Goal: Task Accomplishment & Management: Use online tool/utility

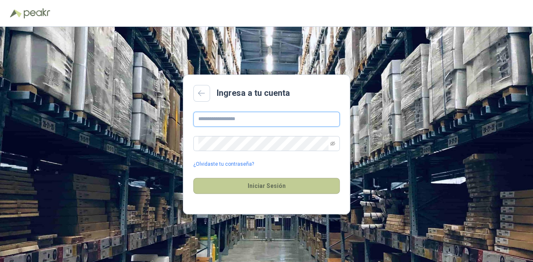
type input "**********"
click at [265, 189] on button "Iniciar Sesión" at bounding box center [266, 186] width 146 height 16
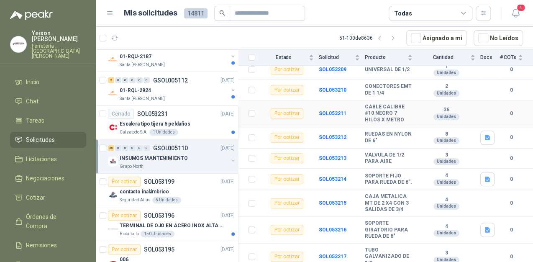
scroll to position [334, 0]
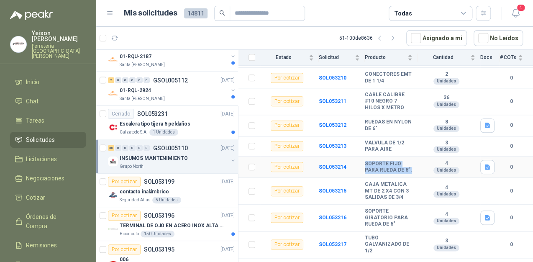
drag, startPoint x: 378, startPoint y: 167, endPoint x: 363, endPoint y: 155, distance: 19.1
click at [363, 156] on tr "Por cotizar SOL053214 SOPORTE FIJO PARA RUEDA DE 6”. 4 Unidades 0" at bounding box center [385, 166] width 294 height 21
copy tr "SOPORTE FIJO PARA RUEDA DE 6”."
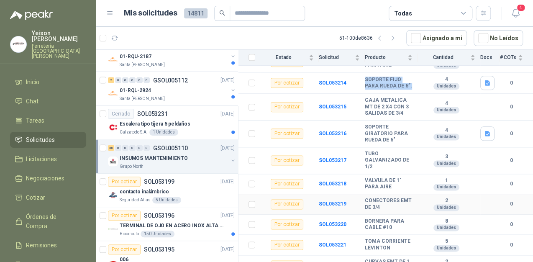
scroll to position [435, 0]
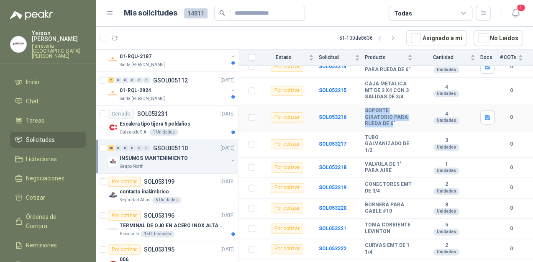
drag, startPoint x: 391, startPoint y: 120, endPoint x: 366, endPoint y: 107, distance: 28.8
click at [366, 107] on b "SOPORTE GIRATORIO PARA RUEDA DE 6"" at bounding box center [388, 117] width 48 height 20
copy b "SOPORTE GIRATORIO PARA RUEDA DE 6"
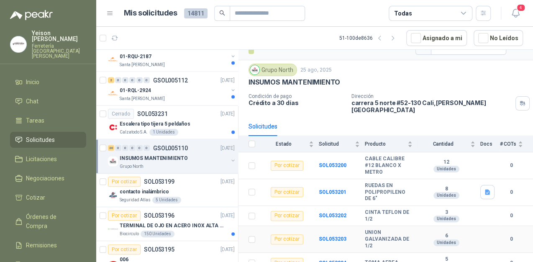
scroll to position [0, 0]
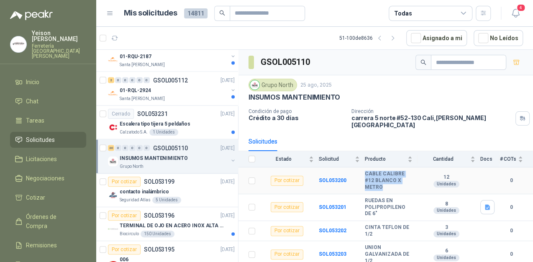
drag, startPoint x: 381, startPoint y: 180, endPoint x: 349, endPoint y: 166, distance: 34.5
click at [349, 167] on tr "Por cotizar SOL053200 CABLE CALIBRE #12 BLANCO X METRO 12 Unidades 0" at bounding box center [385, 180] width 294 height 27
copy tr "CABLE CALIBRE #12 BLANCO X METRO"
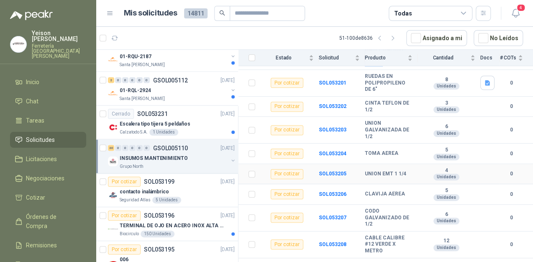
scroll to position [134, 0]
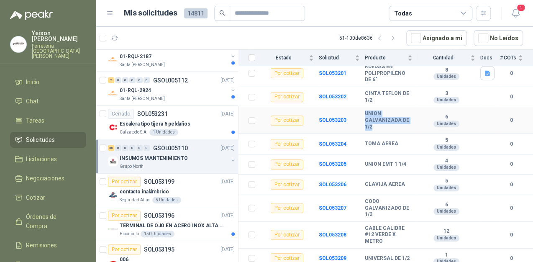
drag, startPoint x: 363, startPoint y: 105, endPoint x: 407, endPoint y: 125, distance: 48.5
click at [407, 125] on tr "Por cotizar SOL053203 UNION GALVANIZADA DE 1/2 6 Unidades 0" at bounding box center [385, 120] width 294 height 27
copy tr "UNION GALVANIZADA DE 1/2"
drag, startPoint x: 364, startPoint y: 135, endPoint x: 401, endPoint y: 134, distance: 37.2
click at [401, 134] on tr "Por cotizar SOL053204 TOMA AEREA 5 Unidades 0" at bounding box center [385, 144] width 294 height 20
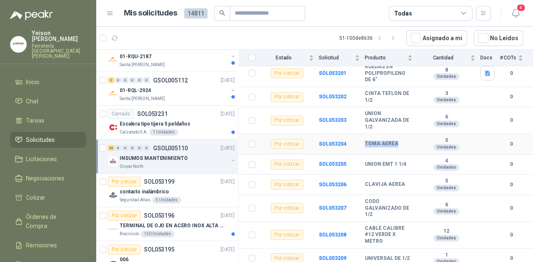
copy tr "TOMA AEREA"
drag, startPoint x: 363, startPoint y: 155, endPoint x: 406, endPoint y: 155, distance: 43.5
click at [406, 155] on tr "Por cotizar SOL053205 UNION EMT 1 1/4 4 Unidades 0" at bounding box center [385, 164] width 294 height 20
copy tr "UNION EMT 1 1/4"
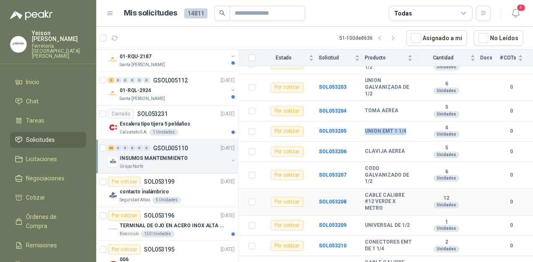
scroll to position [167, 0]
drag, startPoint x: 364, startPoint y: 142, endPoint x: 405, endPoint y: 142, distance: 41.0
click at [405, 142] on tr "Por cotizar SOL053206 CLAVIJA AEREA 5 Unidades 0" at bounding box center [385, 151] width 294 height 20
copy tr "CLAVIJA AEREA"
drag, startPoint x: 367, startPoint y: 159, endPoint x: 395, endPoint y: 179, distance: 33.8
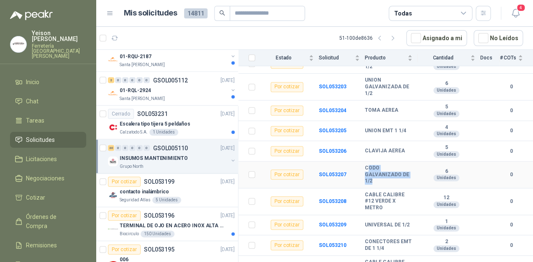
click at [395, 179] on td "CODO GALVANIZADO DE 1/2" at bounding box center [390, 174] width 53 height 27
drag, startPoint x: 395, startPoint y: 179, endPoint x: 359, endPoint y: 158, distance: 41.1
click at [359, 161] on td "SOL053207" at bounding box center [342, 174] width 46 height 27
drag, startPoint x: 364, startPoint y: 160, endPoint x: 395, endPoint y: 176, distance: 34.8
click at [395, 176] on tr "Por cotizar SOL053207 CODO GALVANIZADO DE 1/2 6 Unidades 0" at bounding box center [385, 174] width 294 height 27
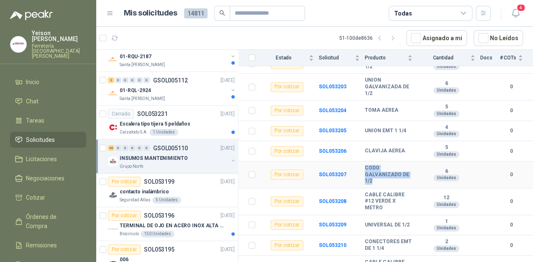
drag, startPoint x: 395, startPoint y: 176, endPoint x: 388, endPoint y: 176, distance: 6.7
click at [388, 176] on b "CODO GALVANIZADO DE 1/2" at bounding box center [388, 175] width 48 height 20
click at [389, 179] on td "CODO GALVANIZADO DE 1/2" at bounding box center [390, 174] width 53 height 27
click at [389, 173] on b "CODO GALVANIZADO DE 1/2" at bounding box center [388, 175] width 48 height 20
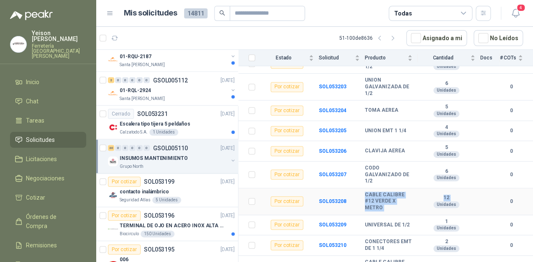
drag, startPoint x: 365, startPoint y: 186, endPoint x: 417, endPoint y: 201, distance: 54.3
click at [417, 201] on tr "Por cotizar SOL053208 CABLE CALIBRE #12 VERDE X METRO 12 Unidades 0" at bounding box center [385, 201] width 294 height 27
drag, startPoint x: 417, startPoint y: 201, endPoint x: 402, endPoint y: 194, distance: 16.6
click at [402, 194] on b "CABLE CALIBRE #12 VERDE X METRO" at bounding box center [388, 201] width 48 height 20
drag, startPoint x: 363, startPoint y: 185, endPoint x: 395, endPoint y: 202, distance: 36.3
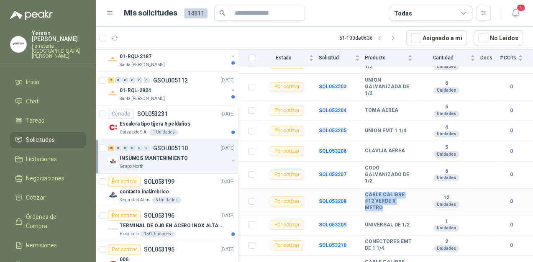
click at [395, 202] on tr "Por cotizar SOL053208 CABLE CALIBRE #12 VERDE X METRO 12 Unidades 0" at bounding box center [385, 201] width 294 height 27
copy tr "CABLE CALIBRE #12 VERDE X METRO"
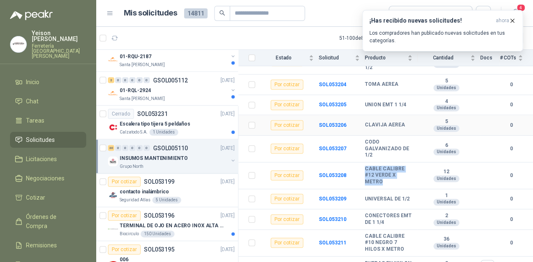
scroll to position [234, 0]
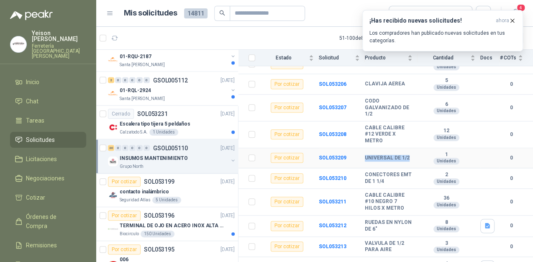
drag, startPoint x: 364, startPoint y: 147, endPoint x: 404, endPoint y: 152, distance: 39.6
click at [404, 155] on b "UNIVERSAL DE 1/2" at bounding box center [386, 158] width 45 height 7
copy b "UNIVERSAL DE 1/2"
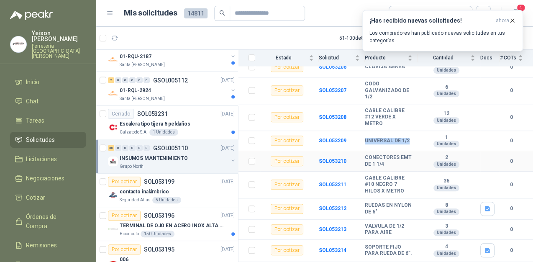
scroll to position [268, 0]
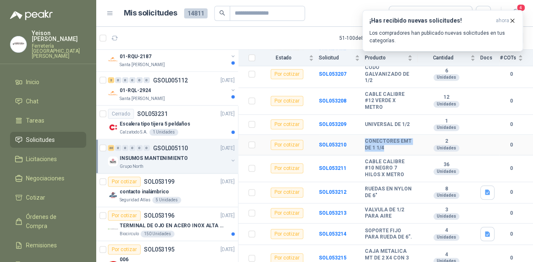
drag, startPoint x: 364, startPoint y: 132, endPoint x: 395, endPoint y: 141, distance: 31.8
click at [395, 141] on tr "Por cotizar SOL053210 CONECTORES EMT DE 1 1/4 2 Unidades 0" at bounding box center [385, 145] width 294 height 20
copy tr "CONECTORES EMT DE 1 1/4"
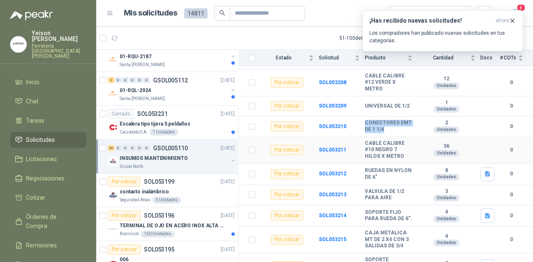
scroll to position [301, 0]
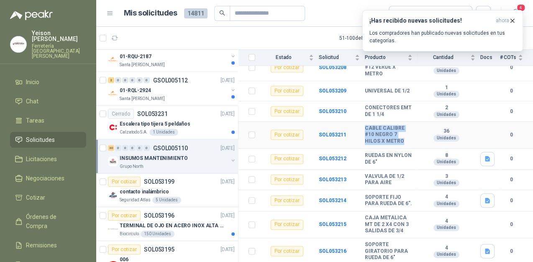
drag, startPoint x: 363, startPoint y: 120, endPoint x: 405, endPoint y: 131, distance: 42.8
click at [405, 131] on tr "Por cotizar SOL053211 CABLE CALIBRE #10 NEGRO 7 HILOS X METRO 36 Unidades 0" at bounding box center [385, 135] width 294 height 27
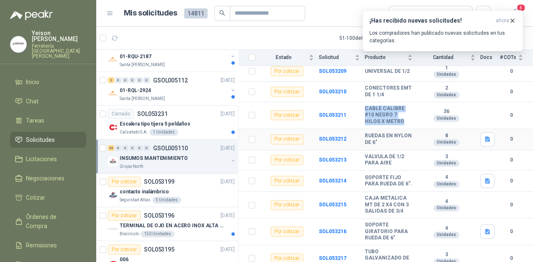
scroll to position [334, 0]
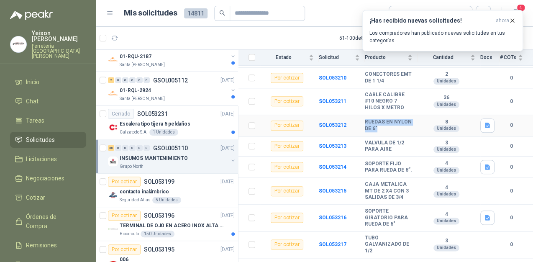
drag, startPoint x: 393, startPoint y: 122, endPoint x: 364, endPoint y: 112, distance: 30.0
click at [364, 119] on b "RUEDAS EN NYLON DE 6"" at bounding box center [388, 125] width 48 height 13
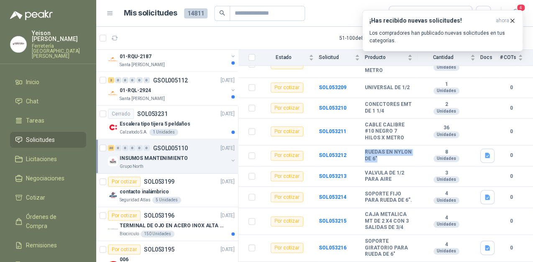
scroll to position [301, 0]
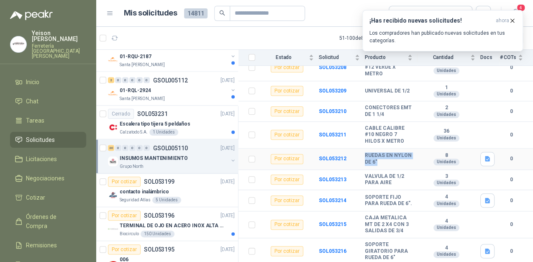
click at [385, 158] on td "RUEDAS EN NYLON DE 6"" at bounding box center [390, 158] width 53 height 21
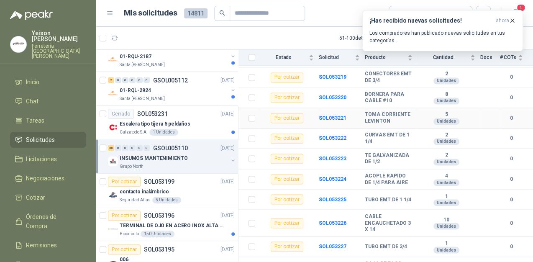
scroll to position [594, 0]
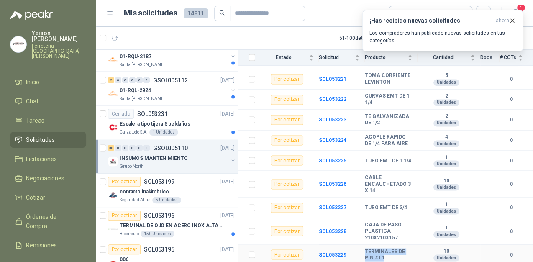
drag, startPoint x: 363, startPoint y: 248, endPoint x: 403, endPoint y: 255, distance: 40.6
click at [403, 255] on tr "Por cotizar SOL053229 TERMINALES DE PIN #10 10 Unidades 0" at bounding box center [385, 254] width 294 height 20
drag, startPoint x: 366, startPoint y: 222, endPoint x: 399, endPoint y: 237, distance: 36.1
click at [399, 237] on b "CAJA DE PASO PLASTICA 210X210X157" at bounding box center [388, 231] width 48 height 20
drag, startPoint x: 365, startPoint y: 206, endPoint x: 411, endPoint y: 207, distance: 46.0
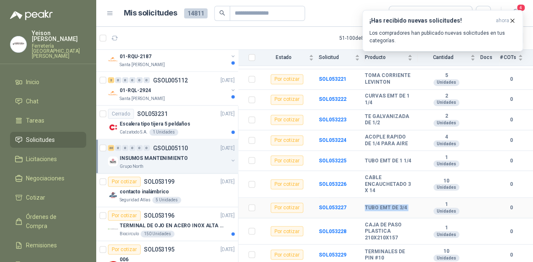
click at [411, 207] on tr "Por cotizar SOL053227 TUBO EMT DE 3/4 1 Unidades 0" at bounding box center [385, 207] width 294 height 20
drag, startPoint x: 364, startPoint y: 174, endPoint x: 391, endPoint y: 196, distance: 34.9
click at [391, 196] on tr "Por cotizar SOL053226 CABLE ENCAUCHETADO 3 X 14 10 Unidades 0" at bounding box center [385, 184] width 294 height 27
drag, startPoint x: 366, startPoint y: 155, endPoint x: 408, endPoint y: 165, distance: 43.6
click at [408, 165] on td "TUBO EMT DE 1 1/4" at bounding box center [390, 160] width 53 height 20
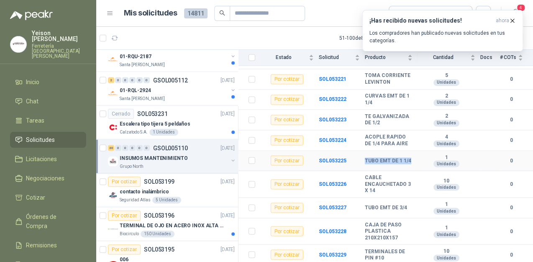
scroll to position [560, 0]
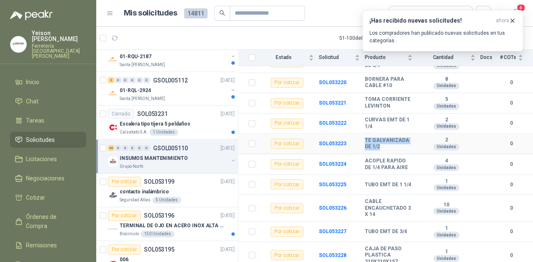
drag, startPoint x: 364, startPoint y: 142, endPoint x: 405, endPoint y: 150, distance: 41.4
click at [405, 150] on tr "Por cotizar SOL053223 TE GALVANIZADA DE 1/2 2 Unidades 0" at bounding box center [385, 143] width 294 height 20
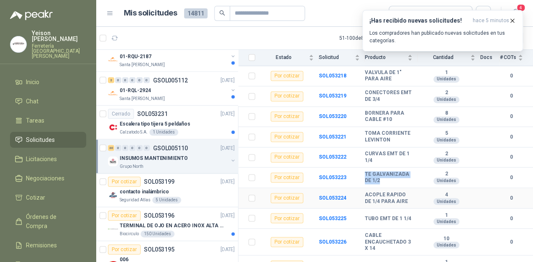
scroll to position [493, 0]
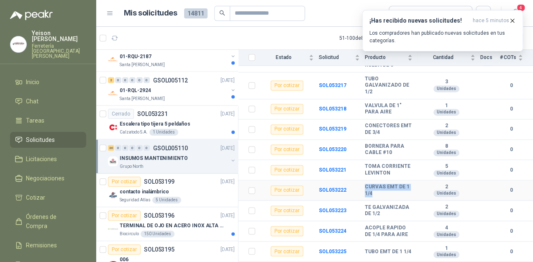
drag, startPoint x: 364, startPoint y: 191, endPoint x: 398, endPoint y: 196, distance: 35.1
click at [398, 196] on tr "Por cotizar SOL053222 CURVAS EMT DE 1 1/4 2 Unidades 0" at bounding box center [385, 190] width 294 height 20
drag, startPoint x: 366, startPoint y: 161, endPoint x: 388, endPoint y: 179, distance: 28.8
click at [388, 176] on b "TOMA CORRIENTE LEVINTON" at bounding box center [388, 169] width 48 height 13
drag, startPoint x: 362, startPoint y: 143, endPoint x: 396, endPoint y: 153, distance: 36.1
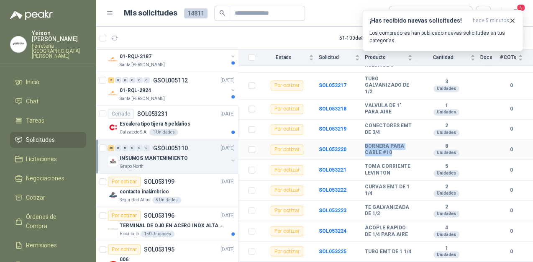
click at [396, 153] on tr "Por cotizar SOL053220 BORNERA PARA CABLE #10 8 Unidades 0" at bounding box center [385, 150] width 294 height 20
drag, startPoint x: 365, startPoint y: 119, endPoint x: 392, endPoint y: 127, distance: 28.8
click at [392, 127] on td "CONECTORES EMT DE 3/4" at bounding box center [390, 129] width 53 height 20
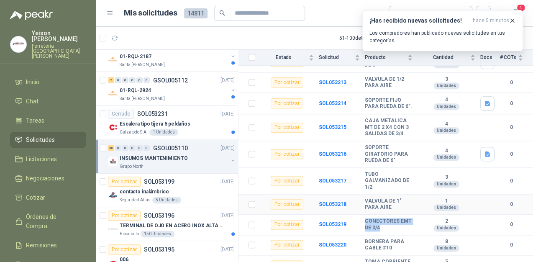
scroll to position [393, 0]
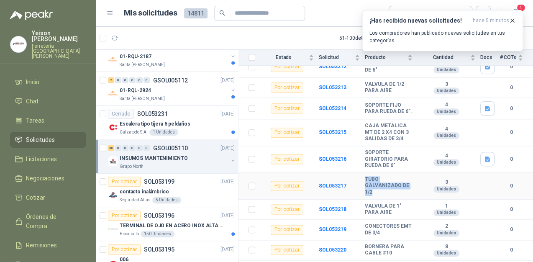
drag, startPoint x: 364, startPoint y: 174, endPoint x: 385, endPoint y: 189, distance: 25.3
click at [385, 189] on b "TUBO GALVANIZADO DE 1/2" at bounding box center [388, 186] width 48 height 20
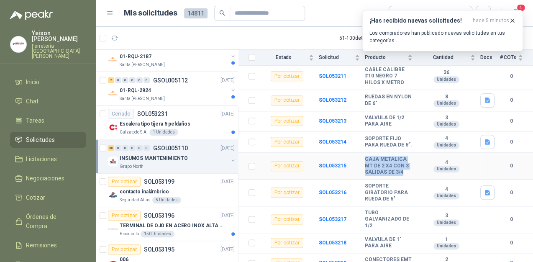
drag, startPoint x: 364, startPoint y: 153, endPoint x: 408, endPoint y: 171, distance: 46.3
click at [408, 171] on td "CAJA METALICA MT DE 2 X4 CON 3 SALIDAS DE 3/4" at bounding box center [390, 166] width 53 height 27
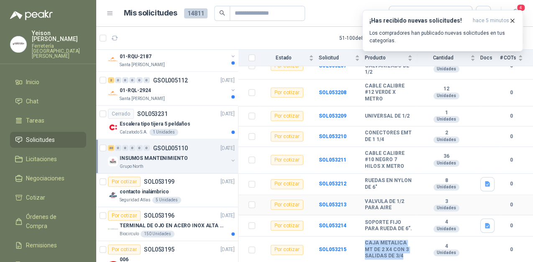
scroll to position [259, 0]
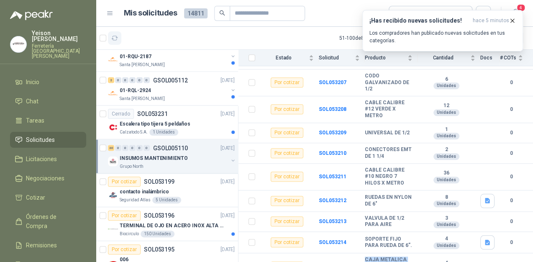
click at [112, 37] on icon "button" at bounding box center [114, 38] width 7 height 7
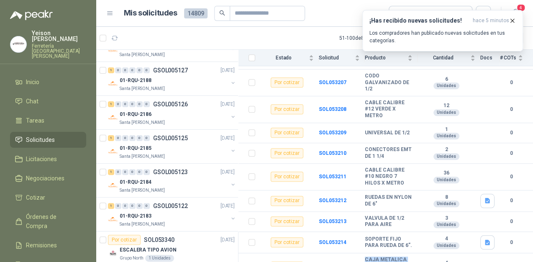
scroll to position [0, 0]
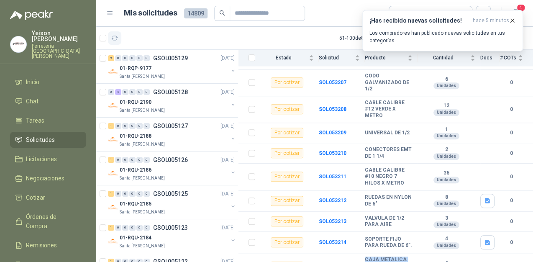
click at [118, 37] on button "button" at bounding box center [114, 37] width 13 height 13
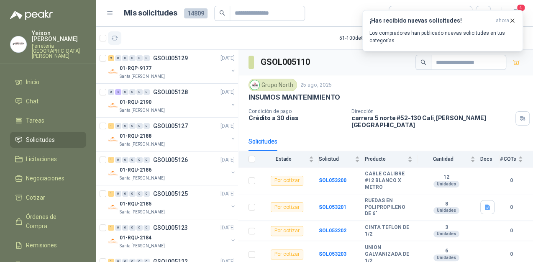
click at [115, 38] on icon "button" at bounding box center [114, 38] width 7 height 7
click at [116, 36] on icon "button" at bounding box center [114, 38] width 7 height 7
click at [152, 62] on div "3 0 0 0 0 0 GSOL005130 [DATE]" at bounding box center [172, 58] width 128 height 10
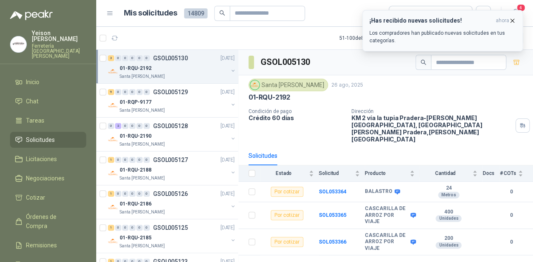
click at [512, 20] on icon "button" at bounding box center [511, 20] width 3 height 3
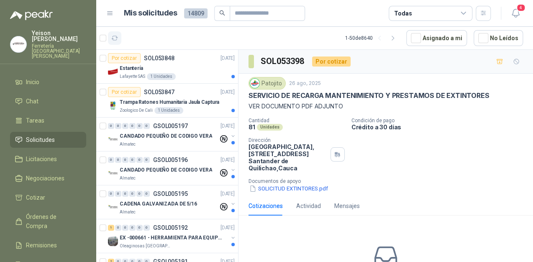
click at [113, 37] on icon "button" at bounding box center [114, 38] width 7 height 7
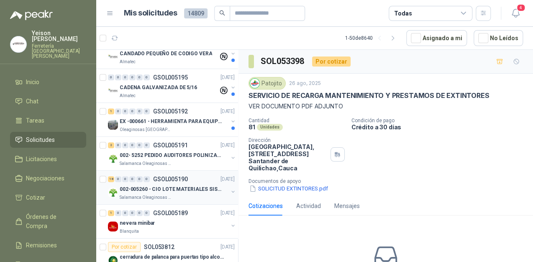
scroll to position [100, 0]
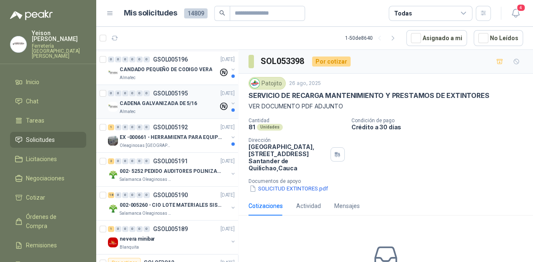
click at [161, 109] on div "Almatec" at bounding box center [169, 111] width 99 height 7
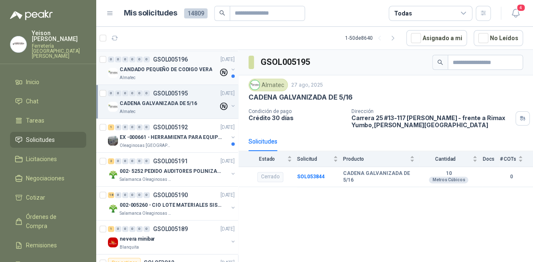
click at [160, 69] on p "CANDADO PEQUEÑO DE CODIGO VERA" at bounding box center [166, 70] width 92 height 8
click at [167, 104] on p "CADENA GALVANIZADA DE 5/16" at bounding box center [158, 103] width 77 height 8
click at [171, 138] on p "EX -000661 - HERRAMIENTA PARA EQUIPO MECANICO PLAN" at bounding box center [172, 137] width 104 height 8
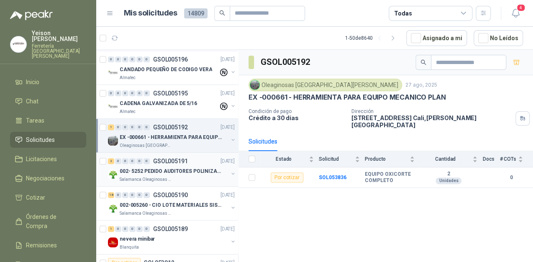
click at [152, 170] on p "002- 5252 PEDIDO AUDITORES POLINIZACIÓN" at bounding box center [172, 171] width 104 height 8
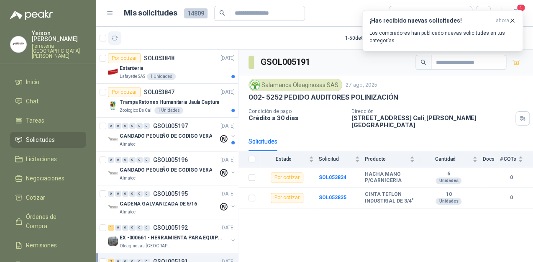
click at [120, 39] on button "button" at bounding box center [114, 37] width 13 height 13
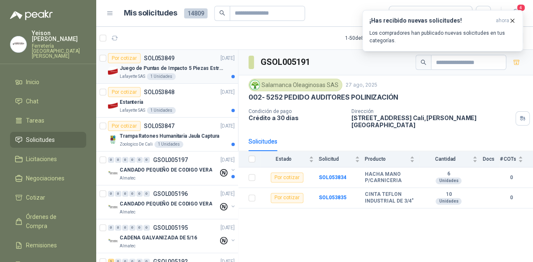
click at [173, 71] on p "Juego de Puntas de Impacto 5 Piezas Estrella PH2 de 2'' Zanco 1/4'' Truper" at bounding box center [172, 68] width 104 height 8
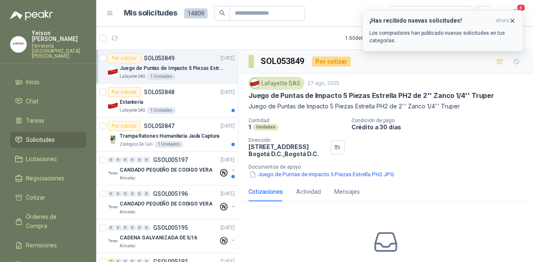
click at [512, 18] on icon "button" at bounding box center [511, 20] width 7 height 7
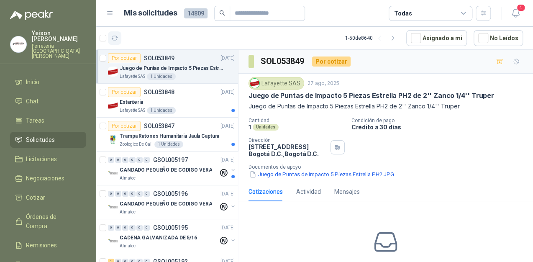
click at [118, 40] on button "button" at bounding box center [114, 37] width 13 height 13
click at [119, 42] on button "button" at bounding box center [114, 37] width 13 height 13
click at [121, 37] on button "button" at bounding box center [114, 37] width 13 height 13
